Goal: Task Accomplishment & Management: Manage account settings

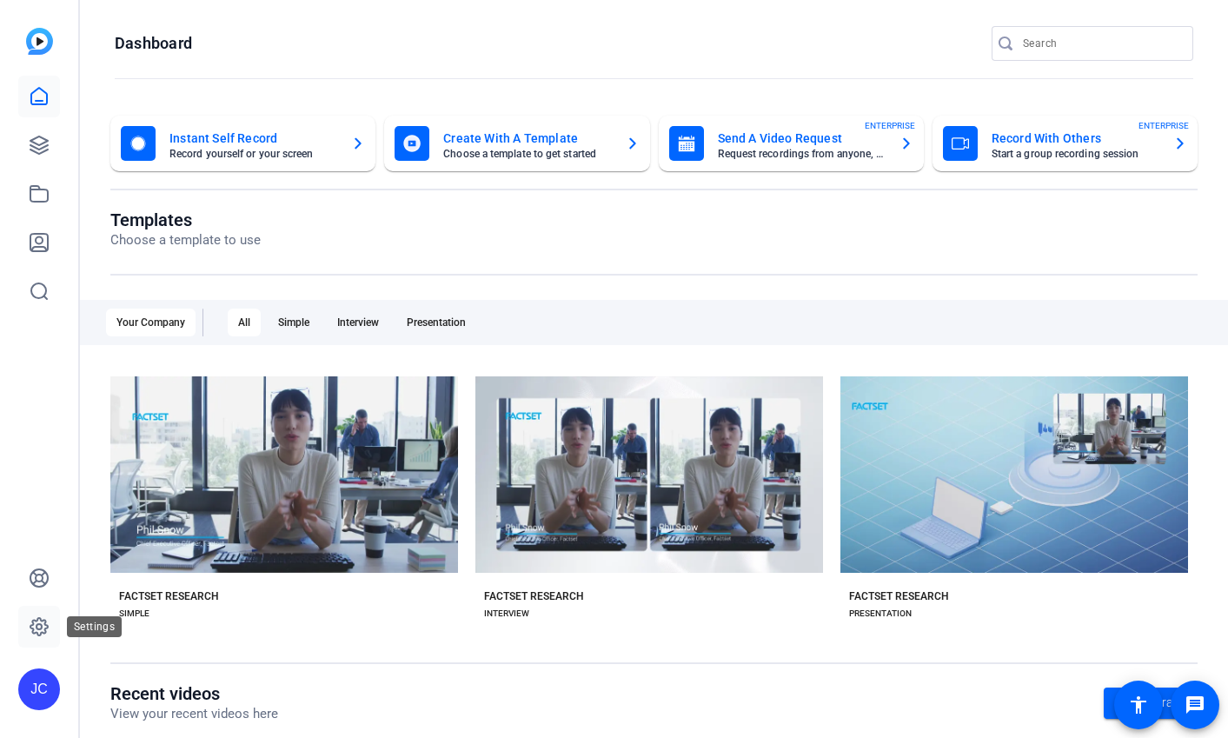
click at [35, 630] on icon at bounding box center [39, 626] width 21 height 21
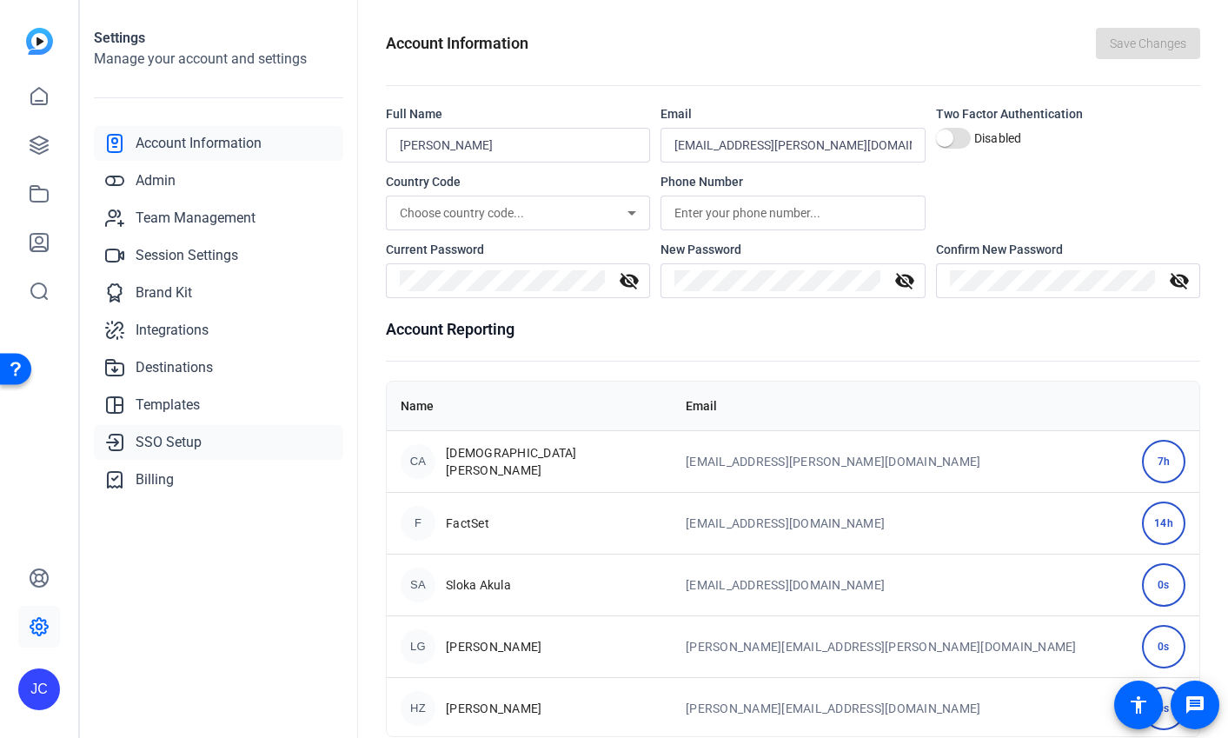
click at [174, 437] on span "SSO Setup" at bounding box center [169, 442] width 66 height 21
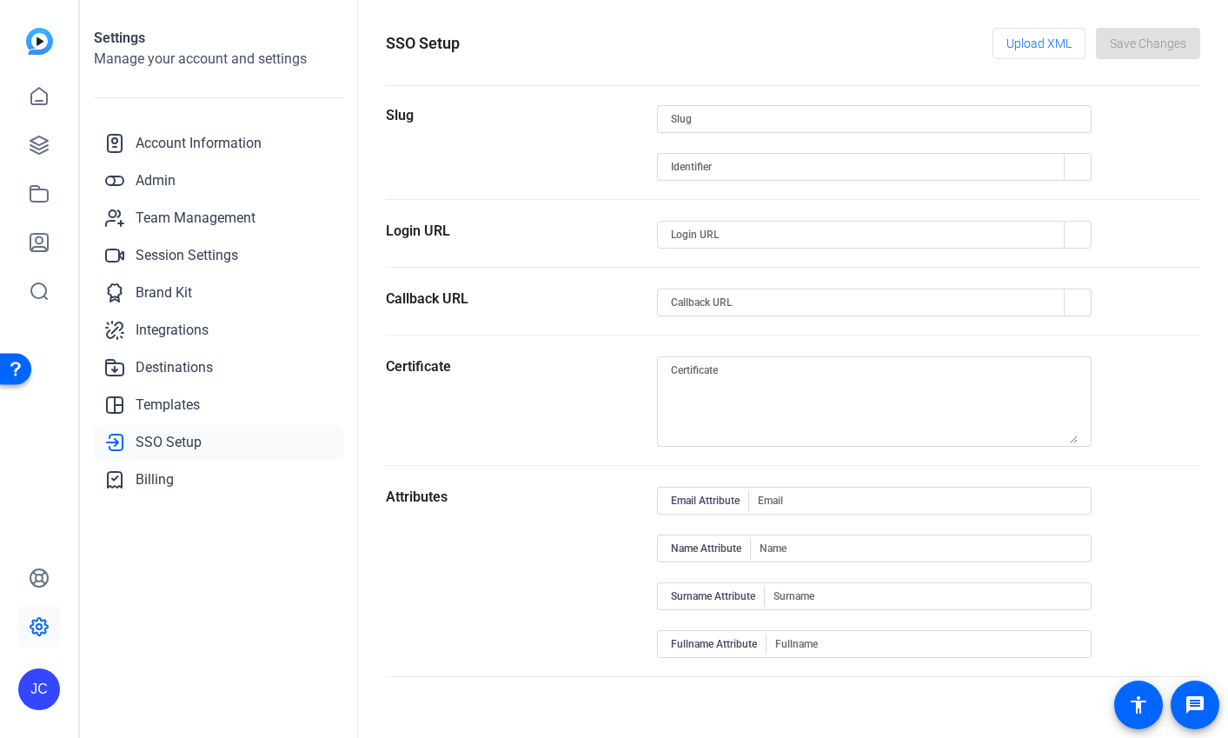
type input "[DEMOGRAPHIC_DATA][PERSON_NAME]"
type input "[URL][DOMAIN_NAME]"
type input "[URL][DOMAIN_NAME][PERSON_NAME]"
type input "[URL][DOMAIN_NAME]"
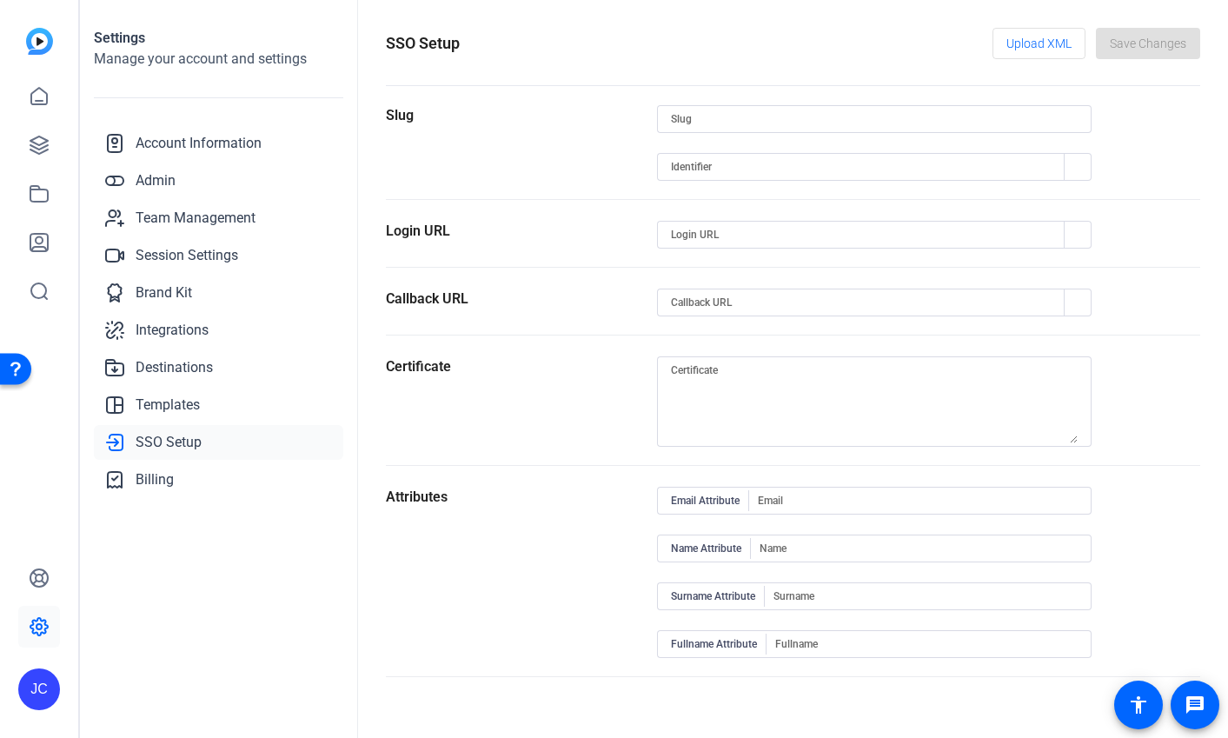
type input "[URL][DOMAIN_NAME]"
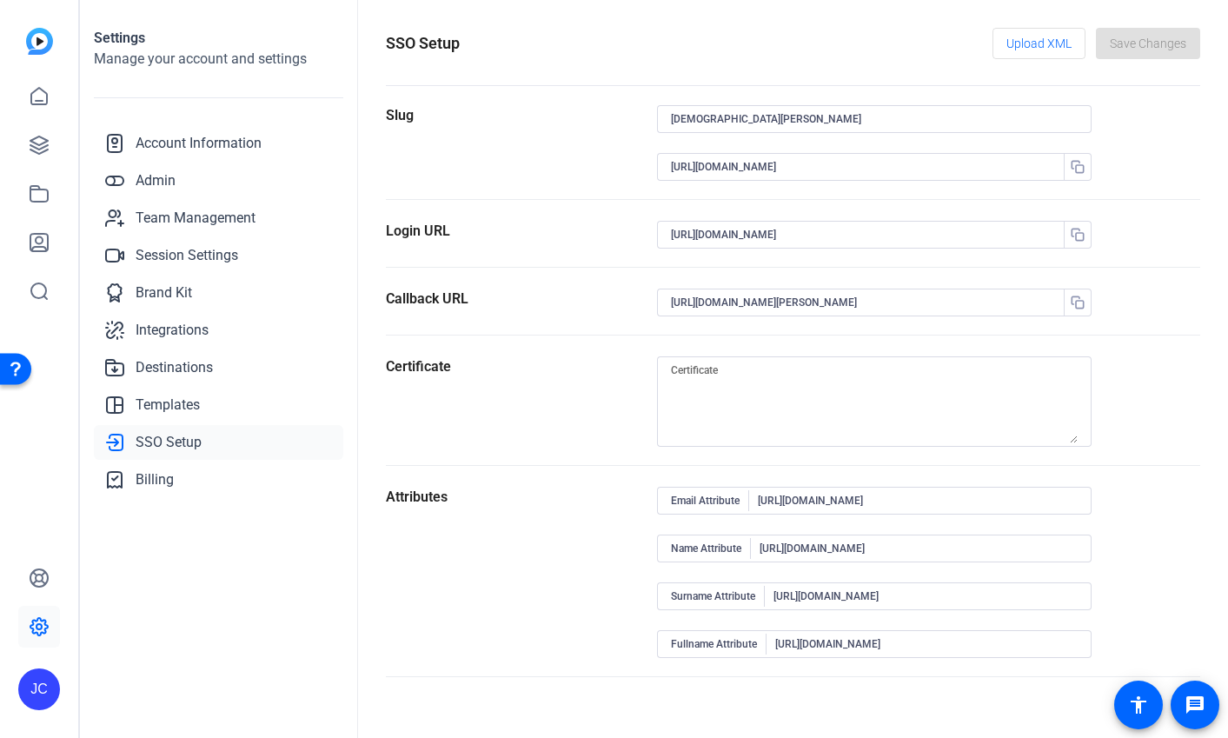
click at [557, 313] on div "Callback URL" at bounding box center [521, 311] width 271 height 46
click at [726, 374] on textarea at bounding box center [874, 401] width 407 height 83
click at [533, 302] on div "Callback URL" at bounding box center [521, 311] width 271 height 46
click at [177, 368] on span "Destinations" at bounding box center [174, 367] width 77 height 21
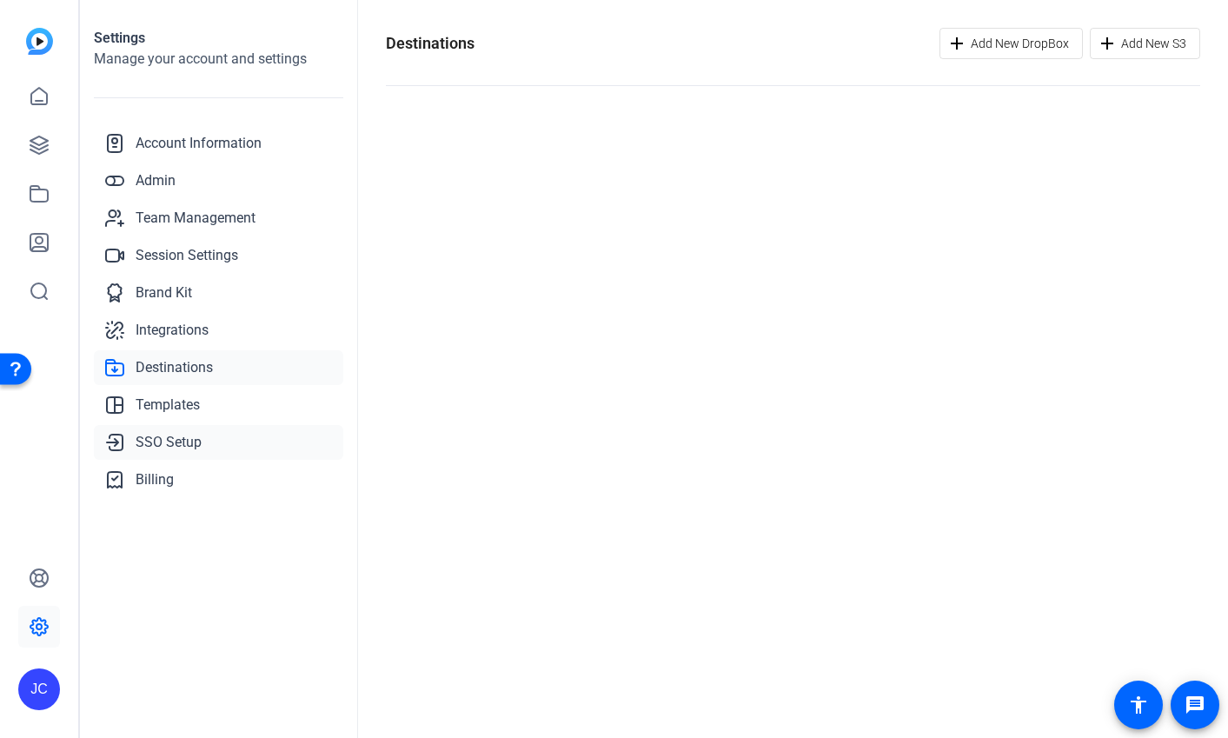
click at [175, 440] on span "SSO Setup" at bounding box center [169, 442] width 66 height 21
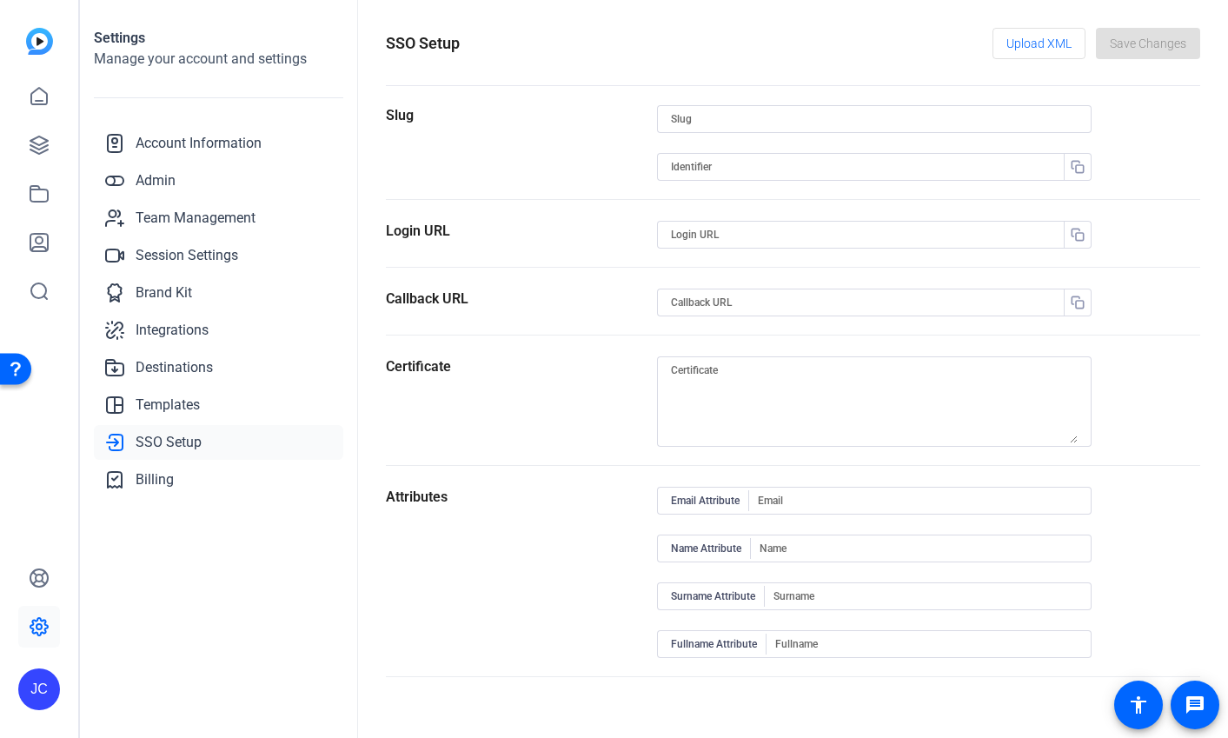
type input "[DEMOGRAPHIC_DATA][PERSON_NAME]"
type input "[URL][DOMAIN_NAME]"
type input "[URL][DOMAIN_NAME][PERSON_NAME]"
type input "[URL][DOMAIN_NAME]"
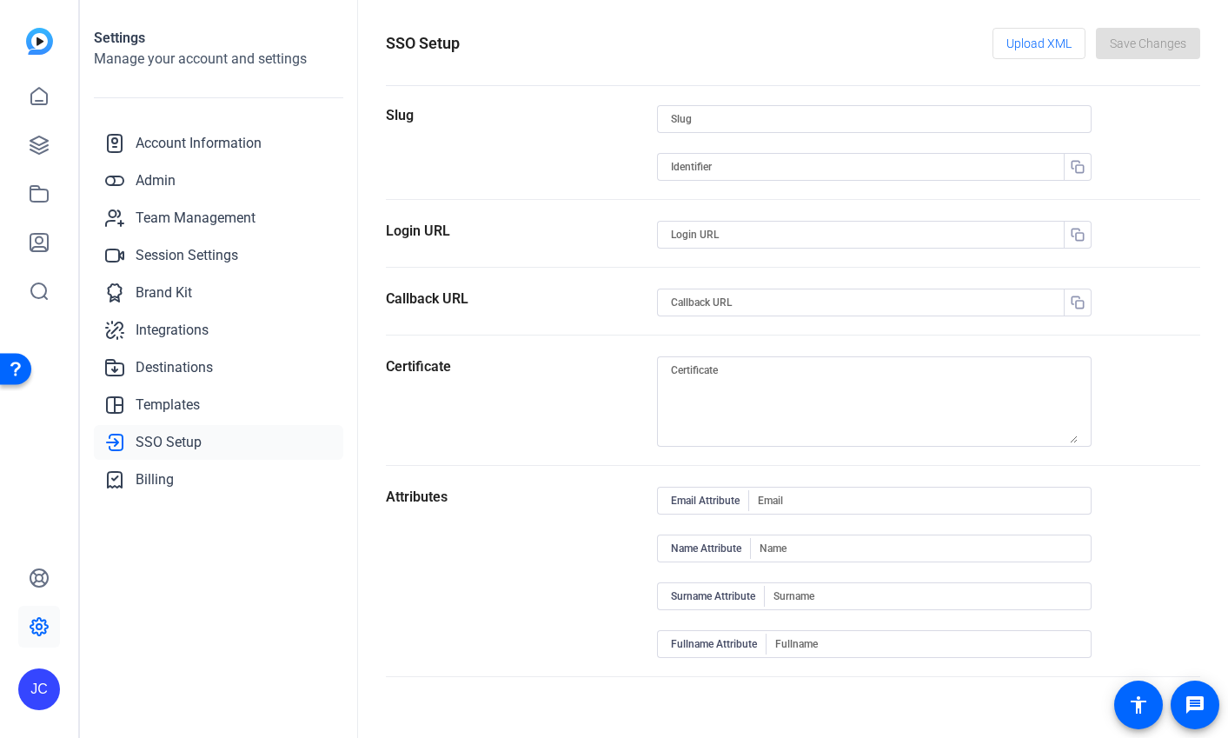
type input "[URL][DOMAIN_NAME]"
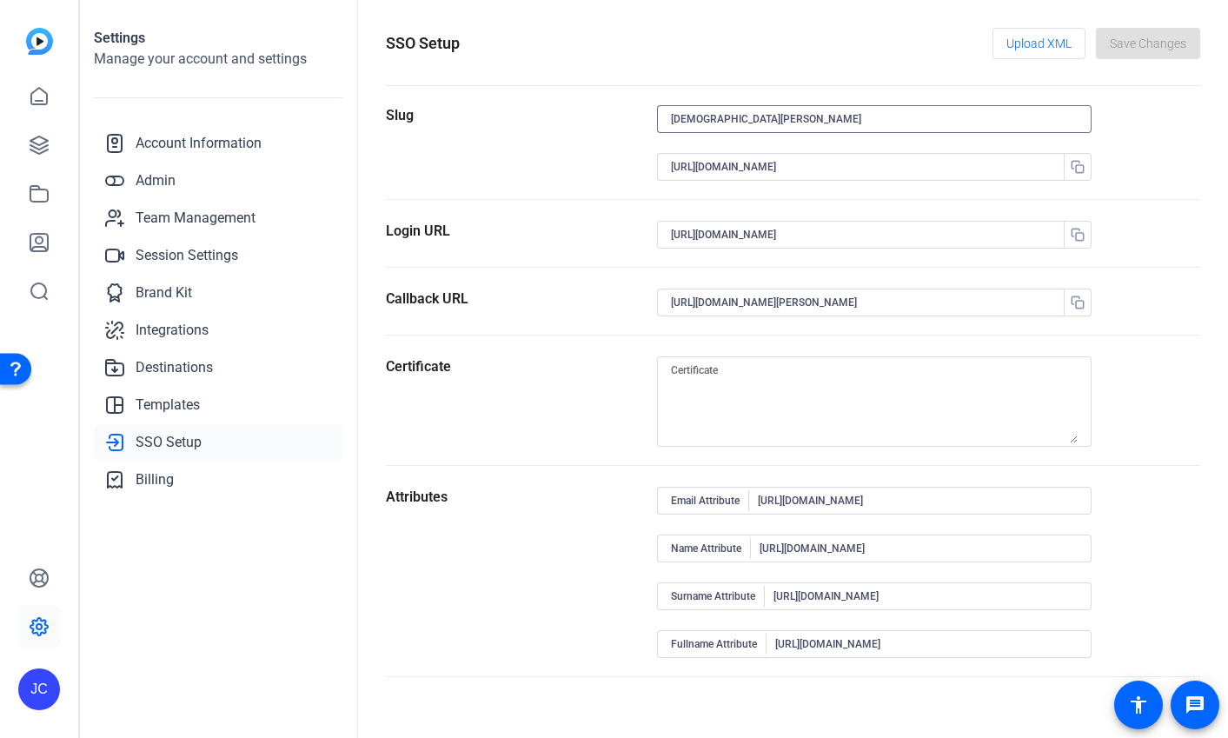
click at [765, 113] on input "[DEMOGRAPHIC_DATA][PERSON_NAME]" at bounding box center [874, 119] width 407 height 21
click at [821, 55] on div "SSO Setup Upload XML Save Changes" at bounding box center [793, 43] width 814 height 31
click at [1043, 43] on span "Upload XML" at bounding box center [1038, 43] width 65 height 33
click at [166, 187] on span "Admin" at bounding box center [156, 180] width 40 height 21
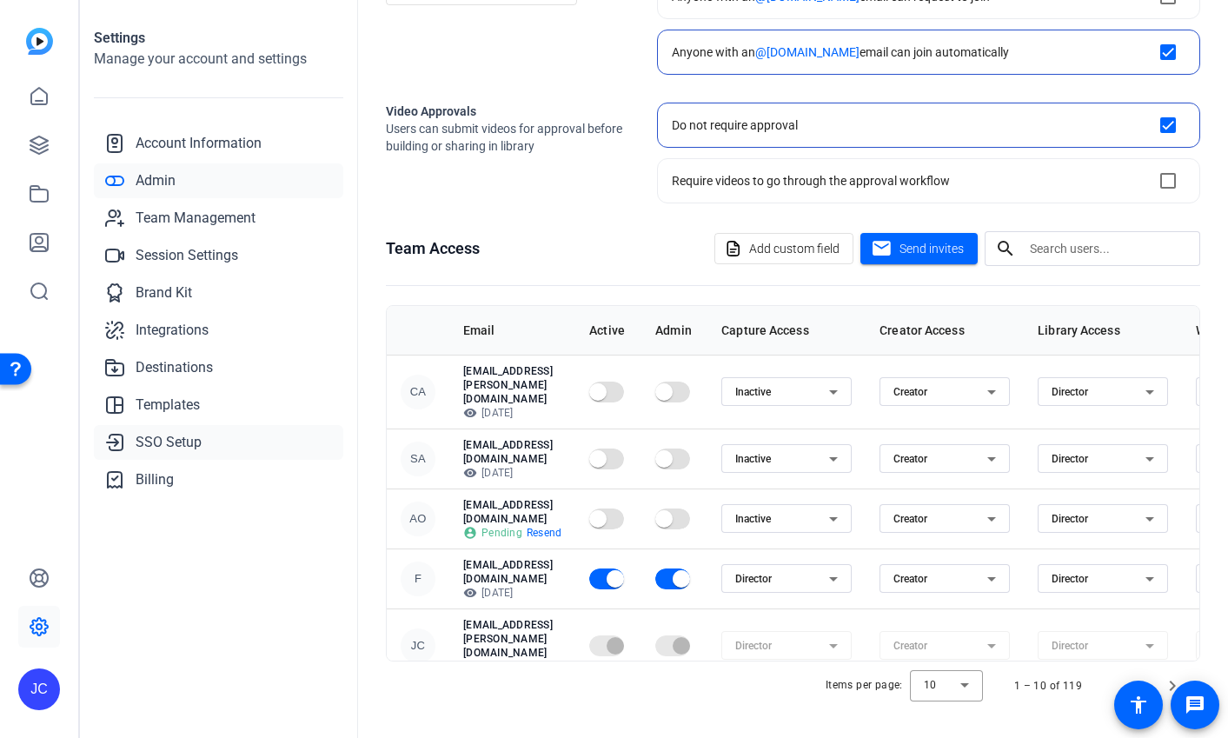
click at [176, 439] on span "SSO Setup" at bounding box center [169, 442] width 66 height 21
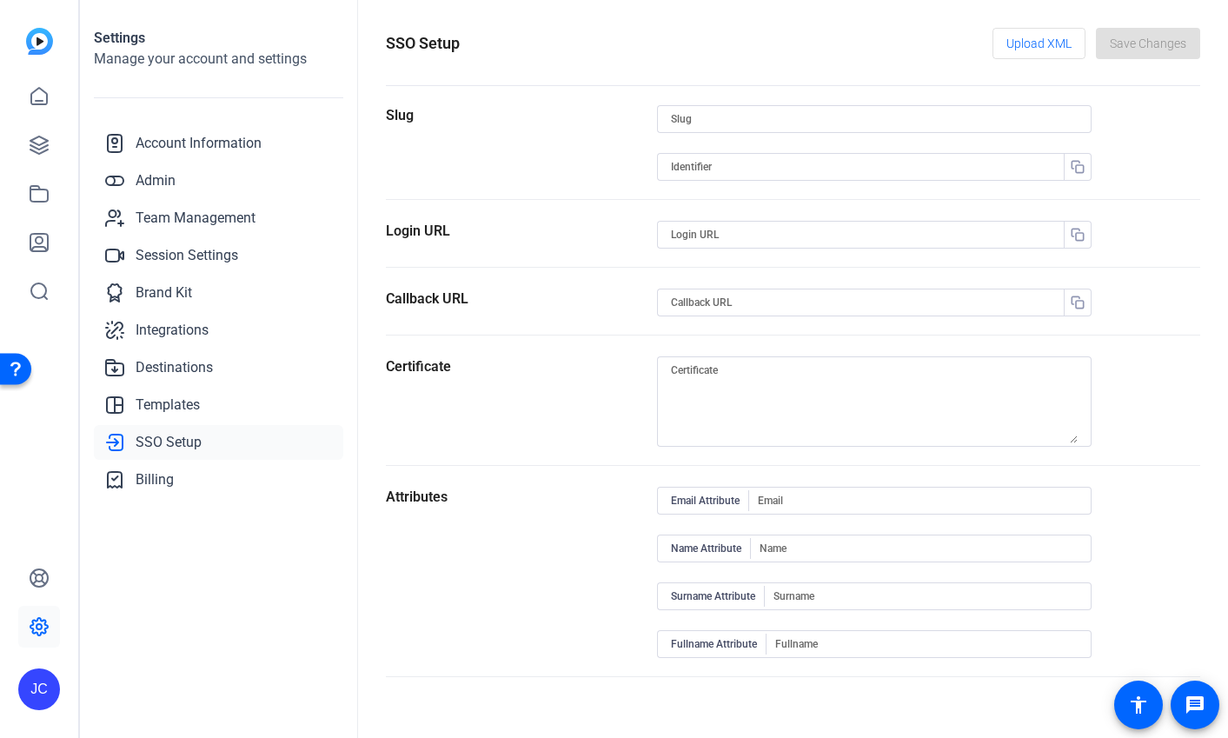
type input "[DEMOGRAPHIC_DATA][PERSON_NAME]"
type input "[URL][DOMAIN_NAME]"
type input "[URL][DOMAIN_NAME][PERSON_NAME]"
type input "[URL][DOMAIN_NAME]"
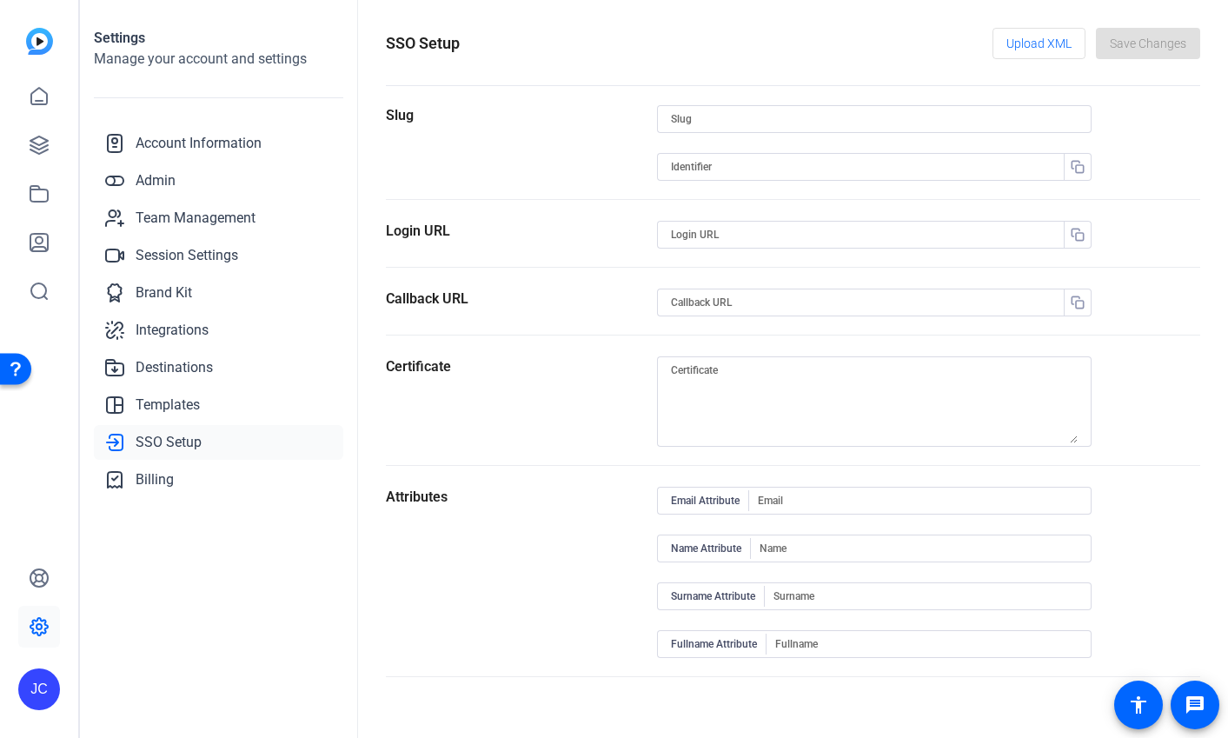
type input "[URL][DOMAIN_NAME]"
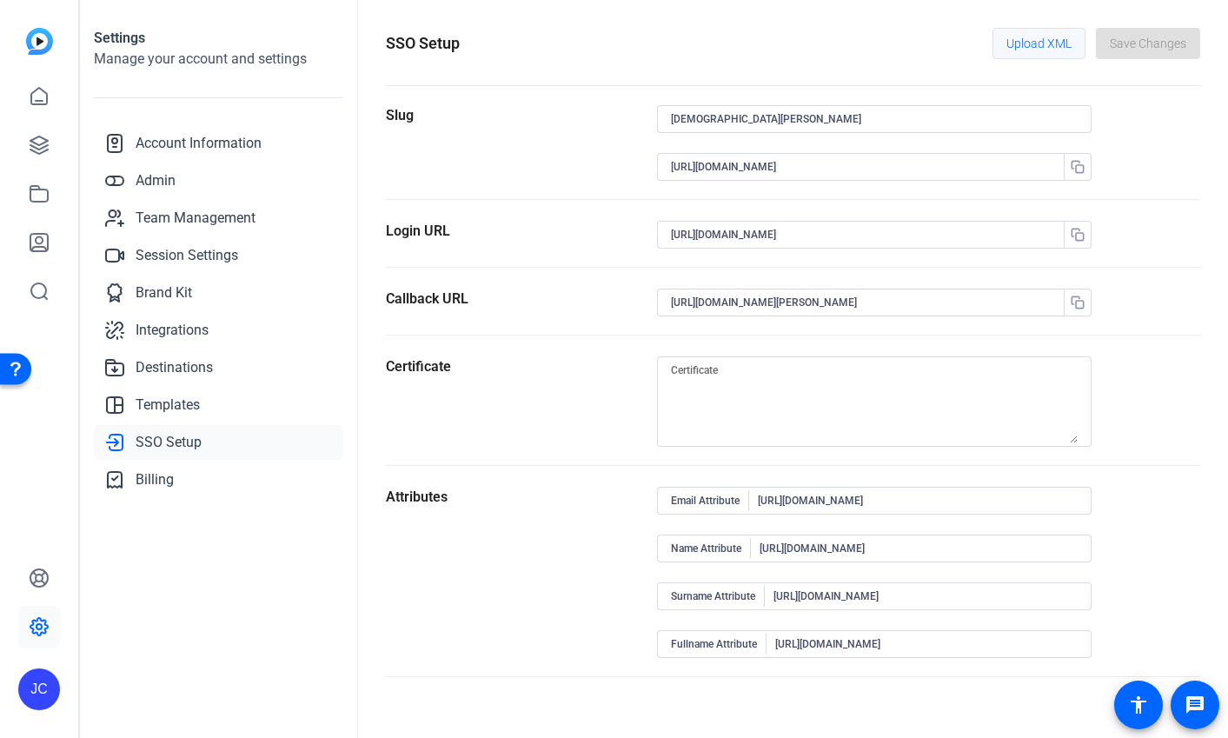
click at [1024, 41] on span "Upload XML" at bounding box center [1038, 43] width 65 height 33
type textarea "MIIC8DCCAdigAwIBAgIQQqP0MM/giYFLheHcUFGW9jANBgkqhkiG9w0BAQsFADA0MTIwMAYDVQQDEyl…"
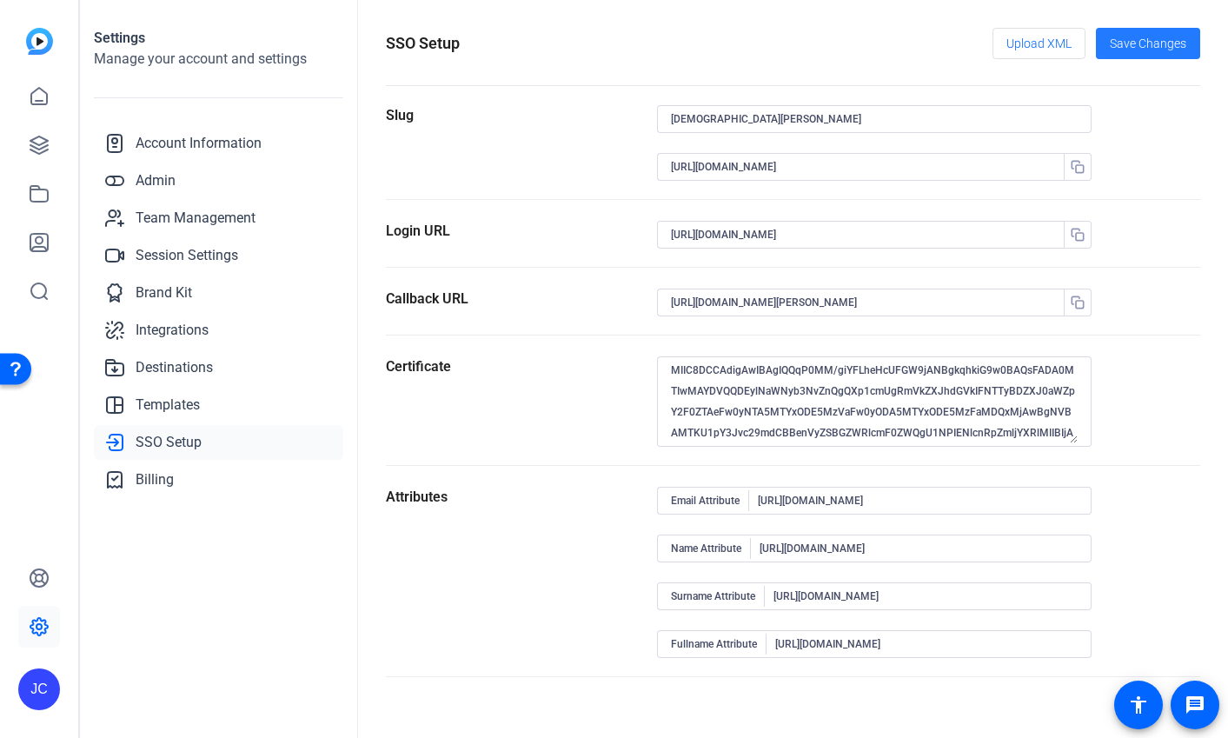
click at [1172, 41] on span "Save Changes" at bounding box center [1148, 44] width 76 height 18
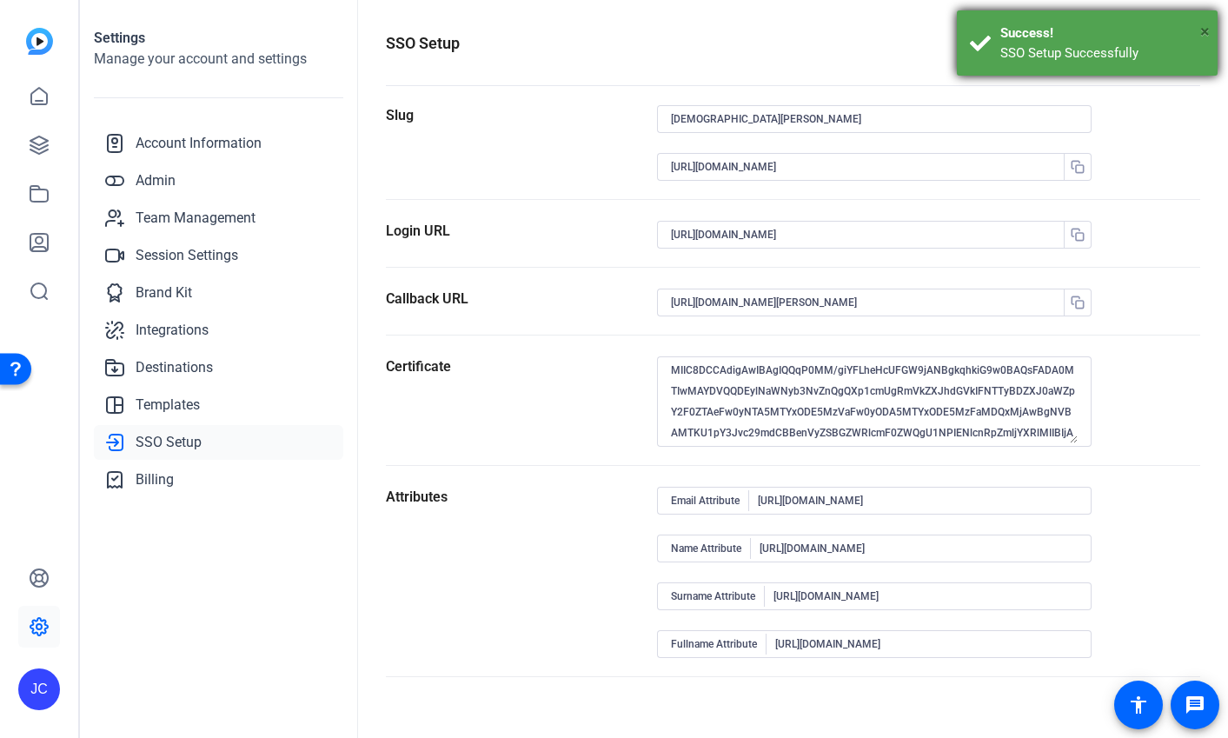
click at [1206, 28] on span "×" at bounding box center [1205, 31] width 10 height 21
